Goal: Task Accomplishment & Management: Use online tool/utility

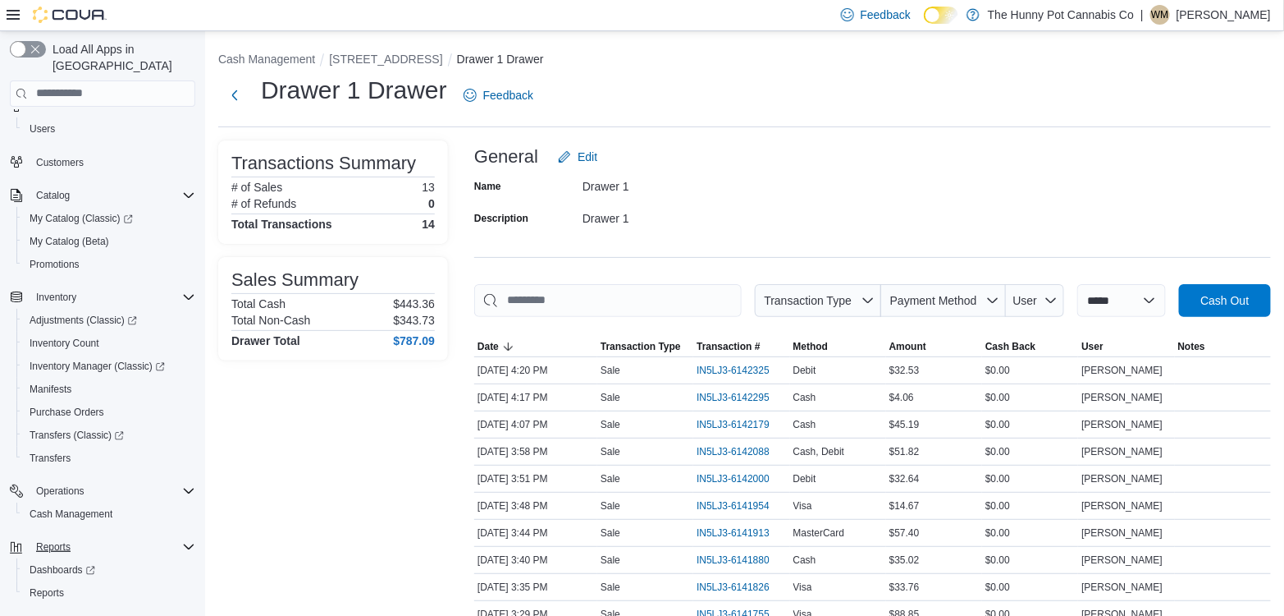
scroll to position [68, 0]
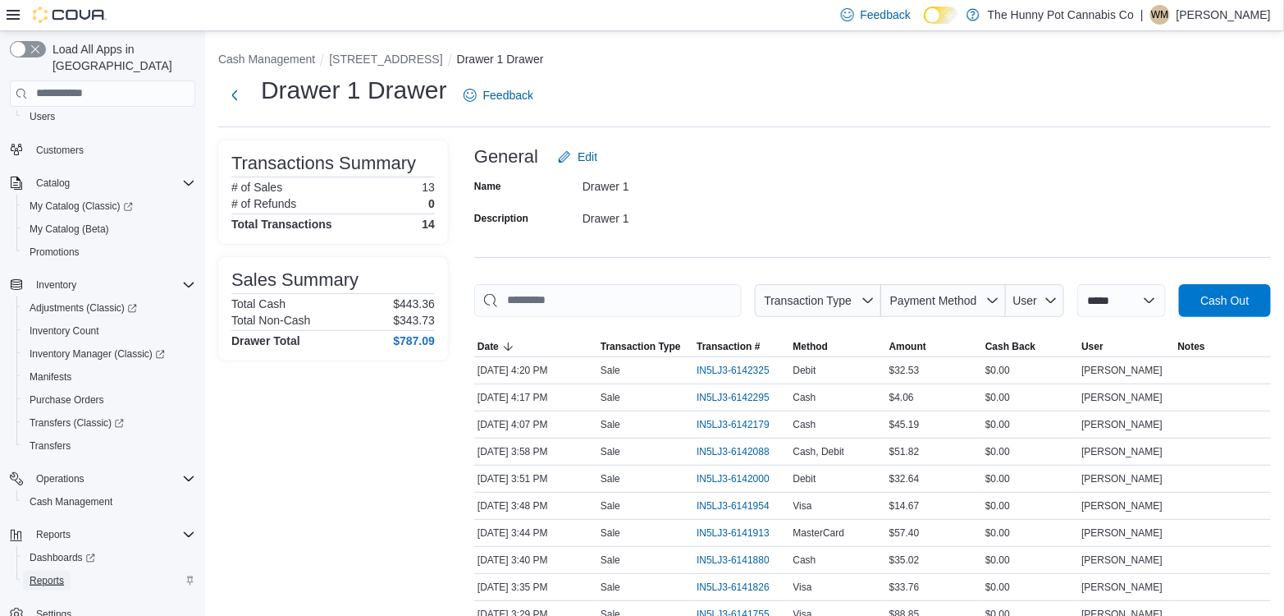
click at [55, 574] on span "Reports" at bounding box center [47, 580] width 34 height 13
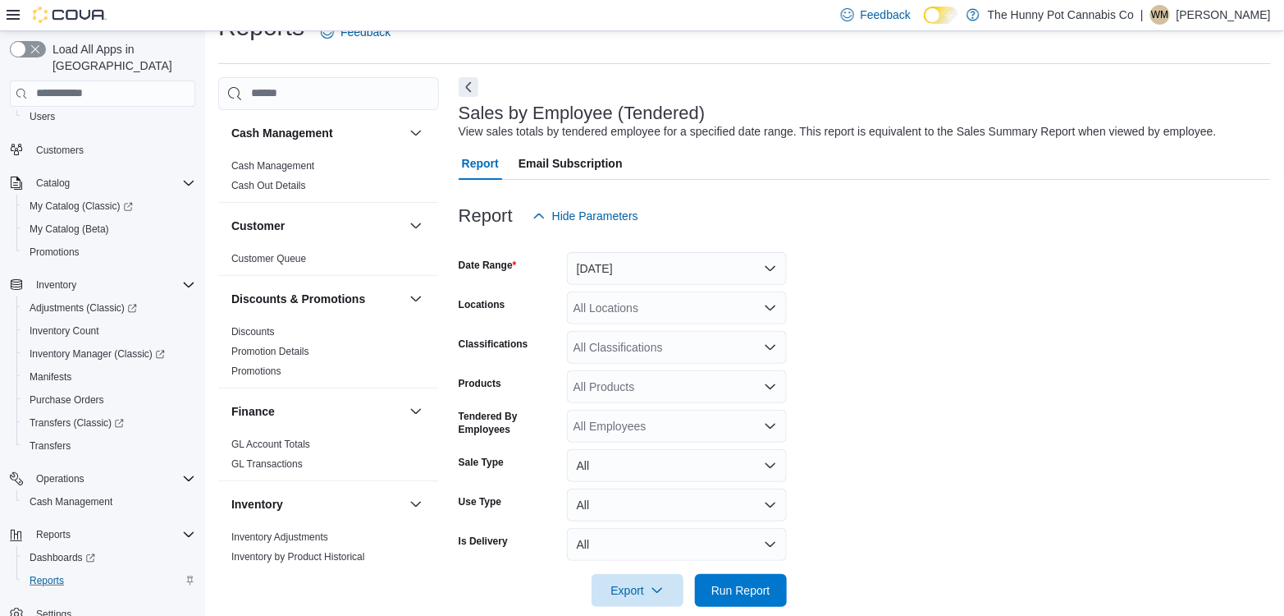
scroll to position [38, 0]
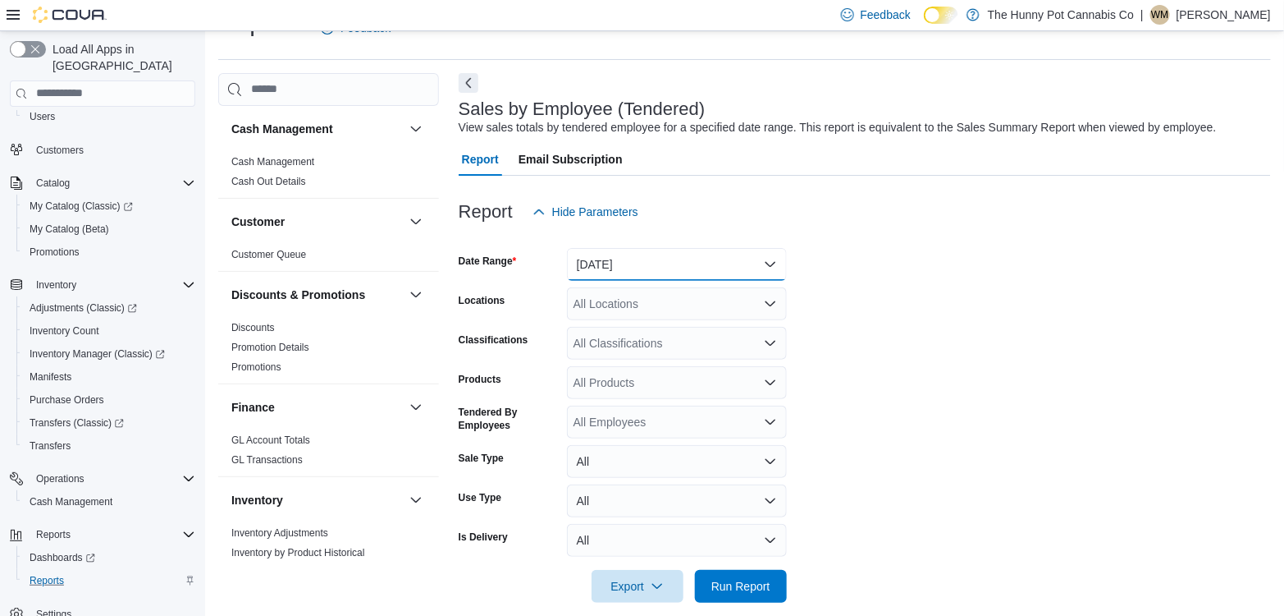
click at [641, 259] on button "[DATE]" at bounding box center [677, 264] width 220 height 33
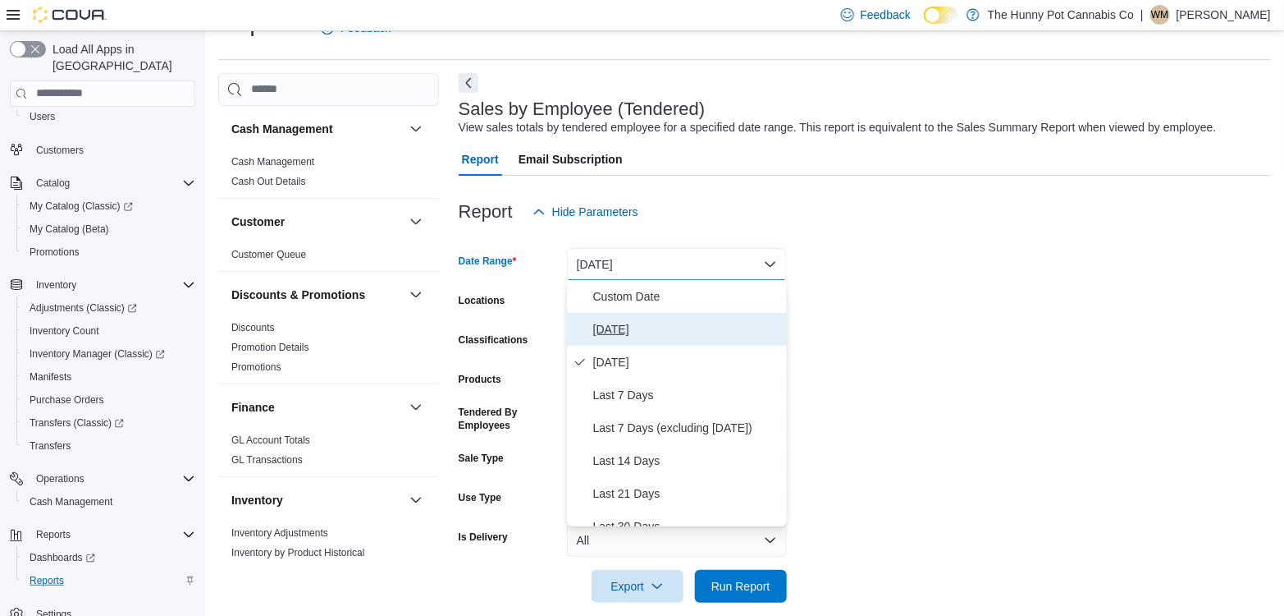
click at [630, 321] on span "[DATE]" at bounding box center [686, 329] width 187 height 20
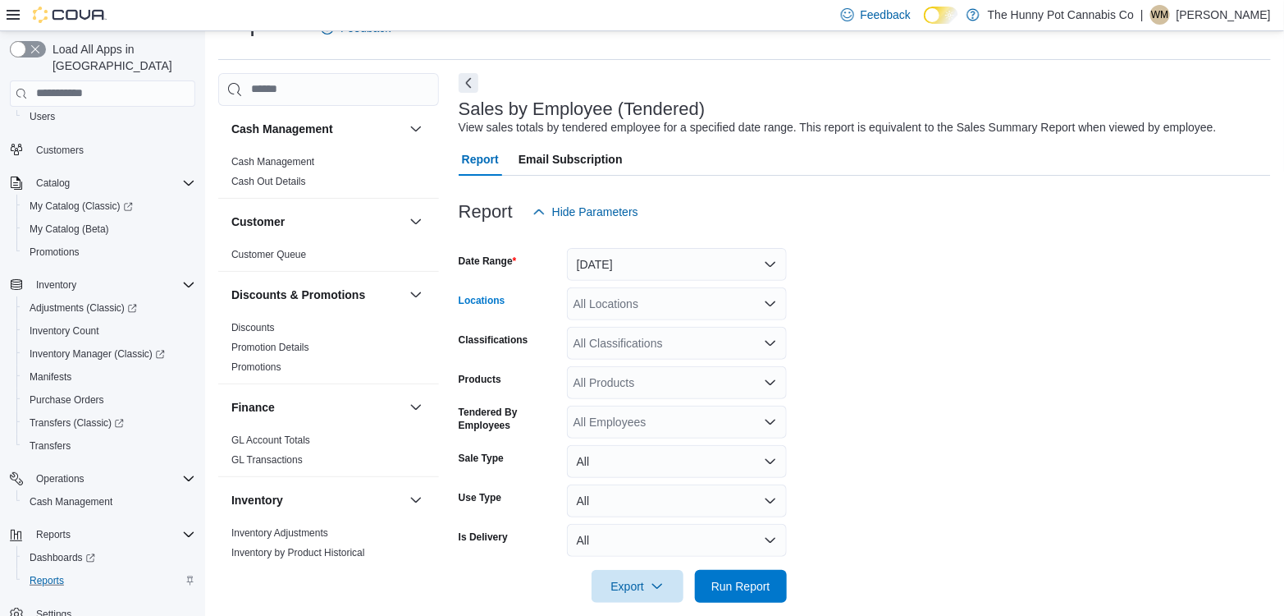
click at [620, 309] on div "All Locations" at bounding box center [677, 303] width 220 height 33
type input "****"
click at [658, 331] on span "[STREET_ADDRESS]" at bounding box center [667, 331] width 113 height 16
click at [931, 317] on form "Date Range [DATE] Locations [STREET_ADDRESS] Classifications All Classification…" at bounding box center [865, 415] width 813 height 374
click at [740, 574] on span "Run Report" at bounding box center [741, 585] width 72 height 33
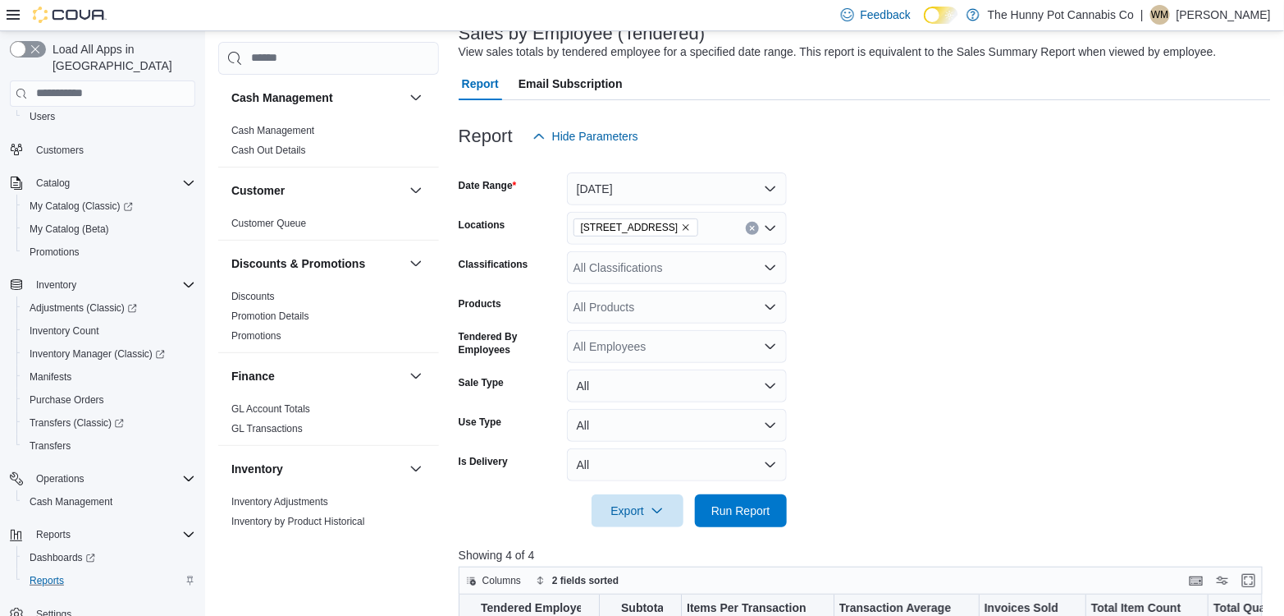
scroll to position [100, 0]
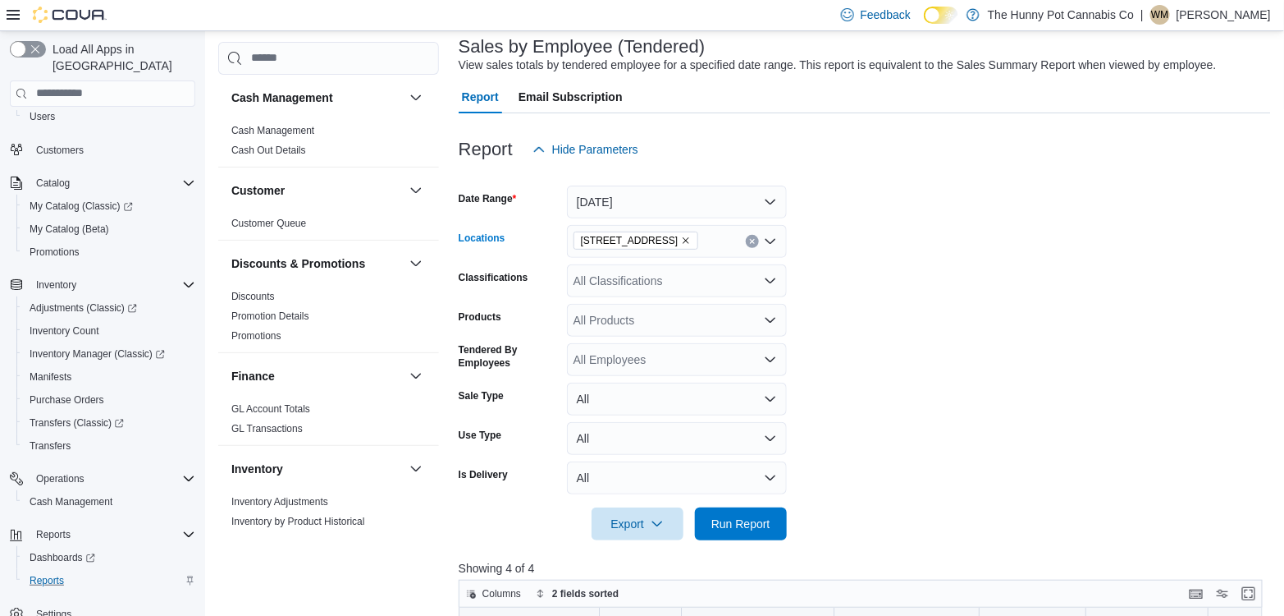
click at [684, 240] on icon "Remove 2103 Yonge St from selection in this group" at bounding box center [687, 240] width 7 height 7
type input "****"
click at [673, 268] on span "[STREET_ADDRESS]" at bounding box center [667, 268] width 113 height 16
click at [909, 296] on form "Date Range [DATE] Locations [STREET_ADDRESS] Classifications All Classification…" at bounding box center [865, 353] width 813 height 374
click at [758, 524] on span "Run Report" at bounding box center [741, 523] width 59 height 16
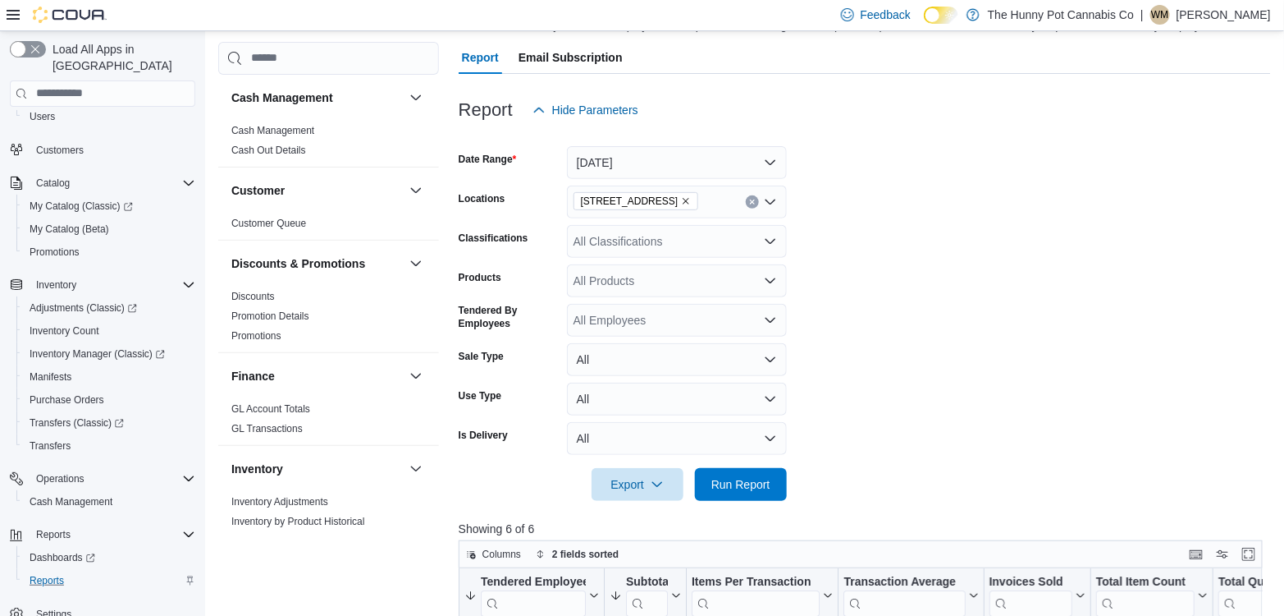
scroll to position [135, 0]
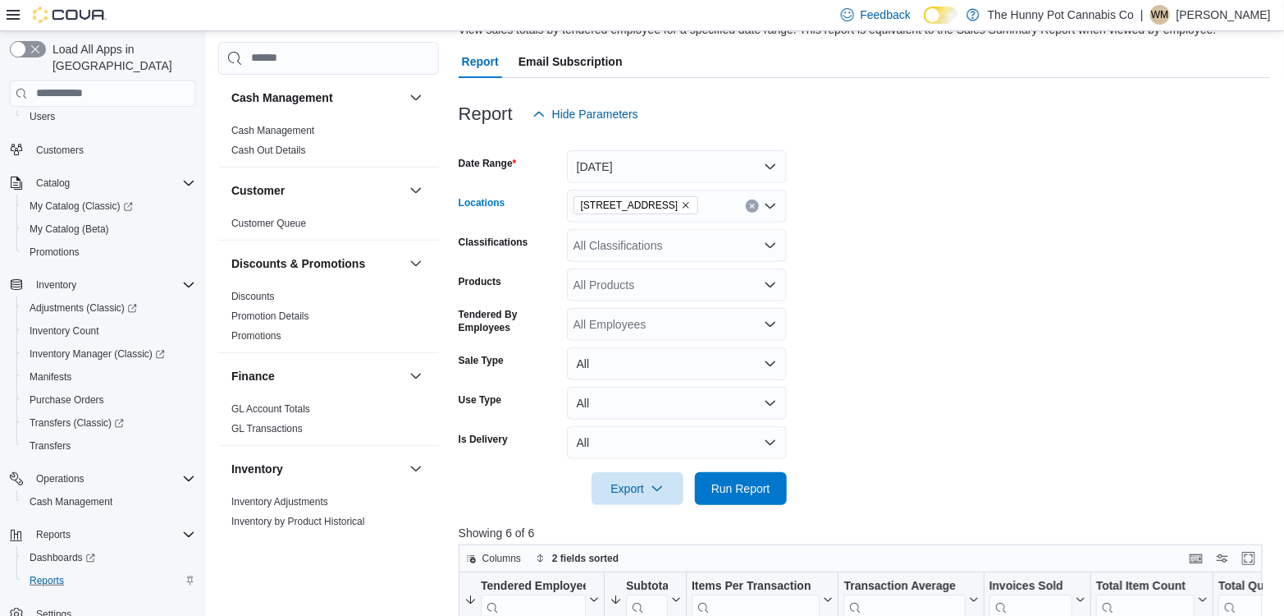
click at [681, 203] on icon "Remove 2173 Yonge St from selection in this group" at bounding box center [686, 205] width 10 height 10
type input "****"
click at [667, 238] on span "[STREET_ADDRESS]" at bounding box center [667, 233] width 113 height 16
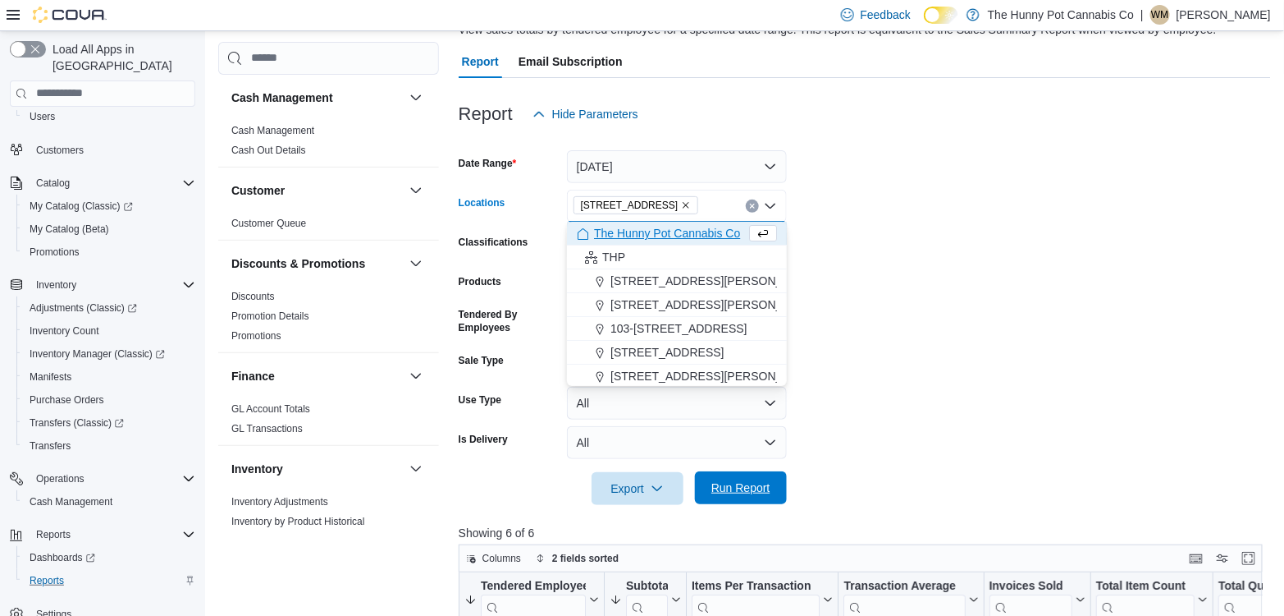
click at [748, 492] on span "Run Report" at bounding box center [741, 487] width 59 height 16
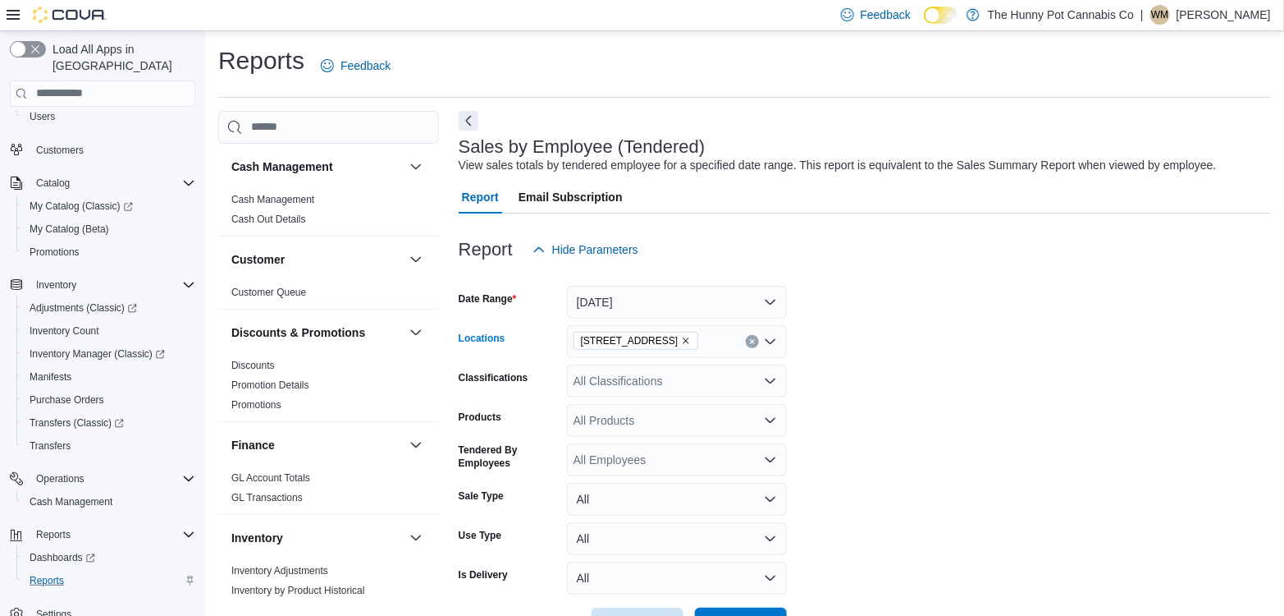
click at [681, 339] on icon "Remove 4936 Yonge St from selection in this group" at bounding box center [686, 341] width 10 height 10
type input "***"
click at [666, 368] on span "[STREET_ADDRESS]" at bounding box center [667, 368] width 113 height 16
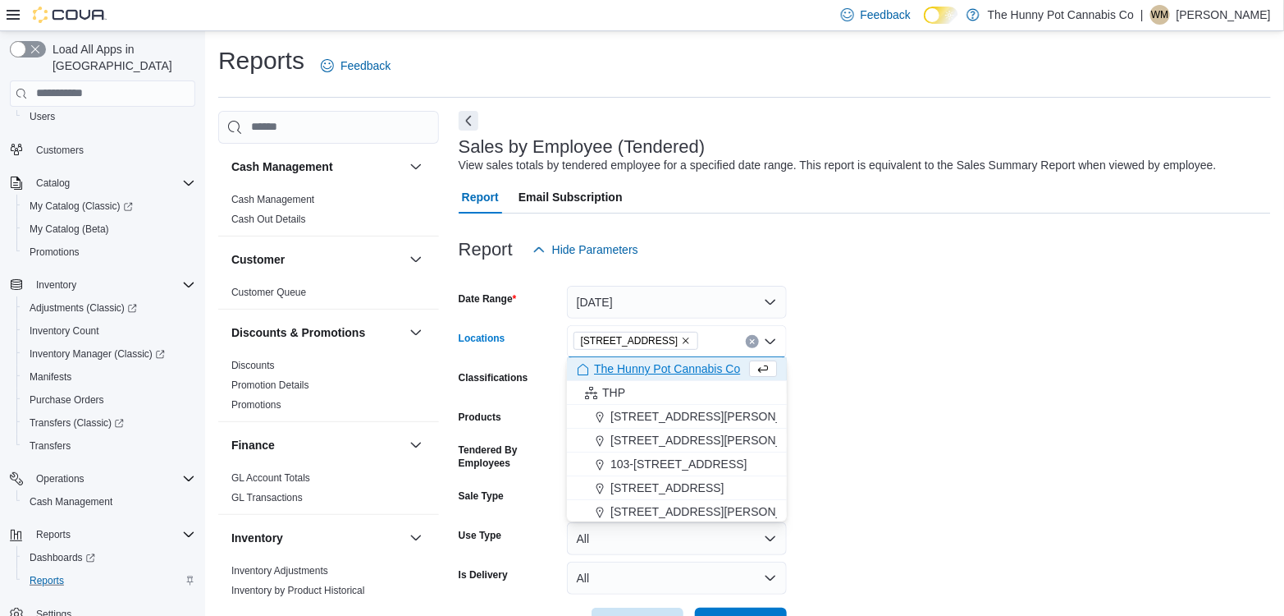
click at [879, 433] on form "Date Range [DATE] Locations [STREET_ADDRESS] Selected. [STREET_ADDRESS] Backspa…" at bounding box center [865, 453] width 813 height 374
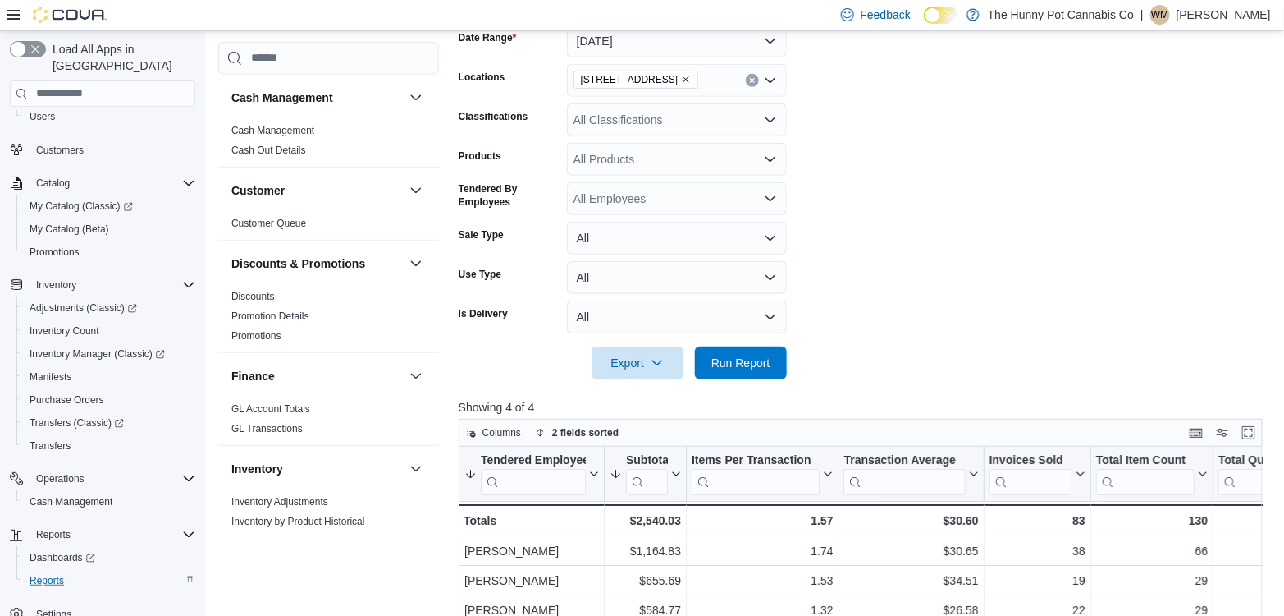
scroll to position [314, 0]
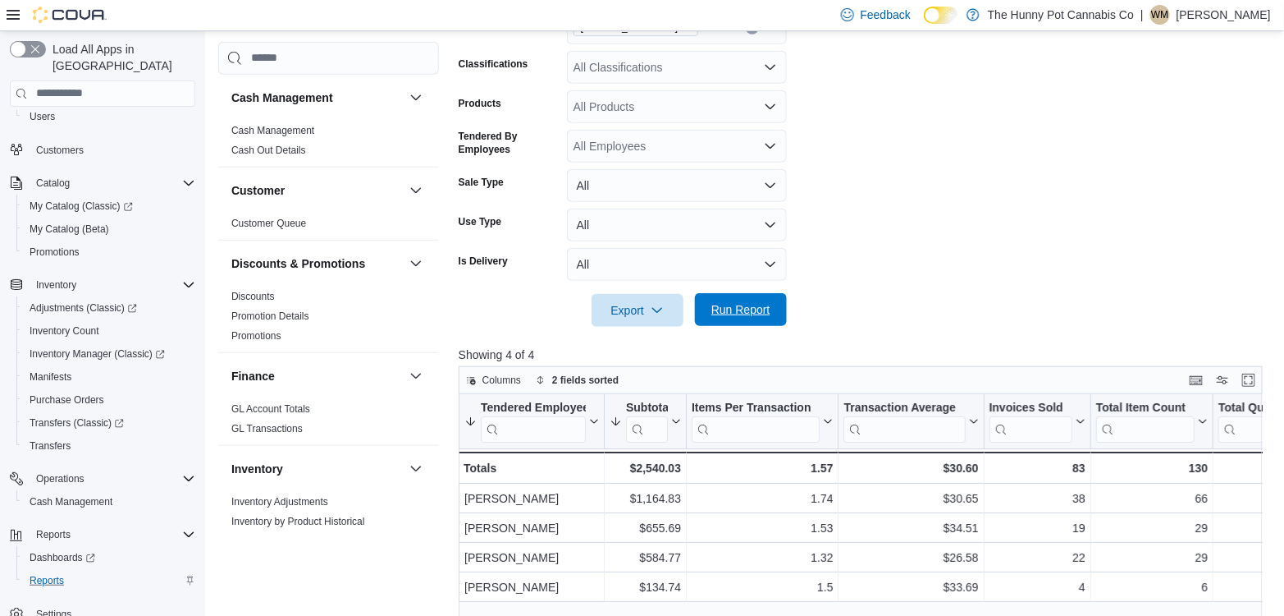
click at [751, 323] on span "Run Report" at bounding box center [741, 309] width 72 height 33
